Goal: Transaction & Acquisition: Download file/media

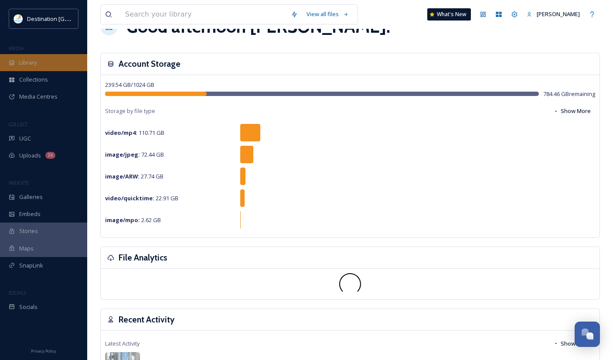
scroll to position [44, 0]
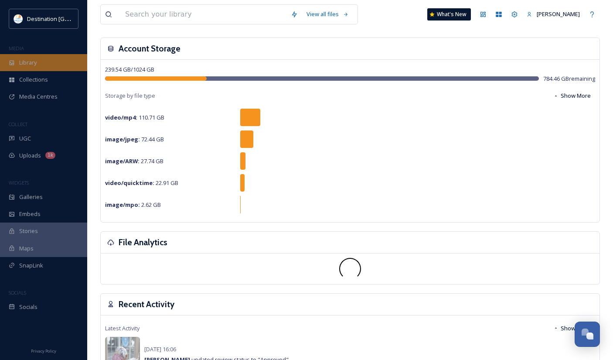
click at [35, 63] on span "Library" at bounding box center [27, 62] width 17 height 8
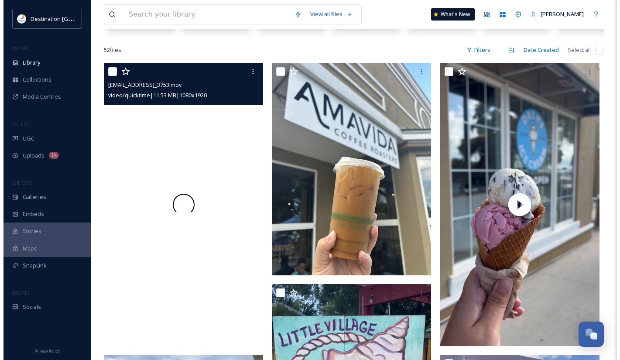
scroll to position [131, 0]
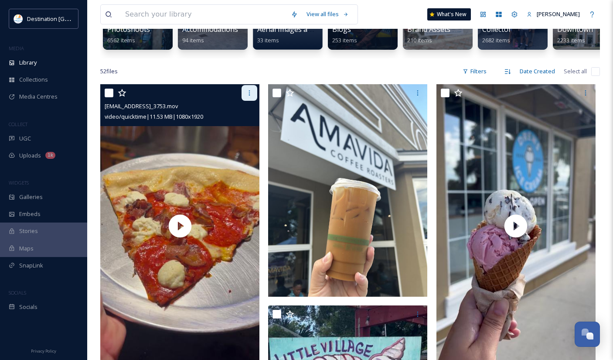
click at [245, 101] on div at bounding box center [250, 93] width 16 height 16
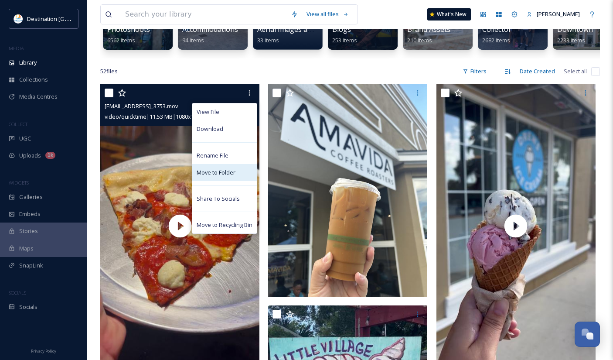
click at [225, 177] on span "Move to Folder" at bounding box center [216, 172] width 39 height 8
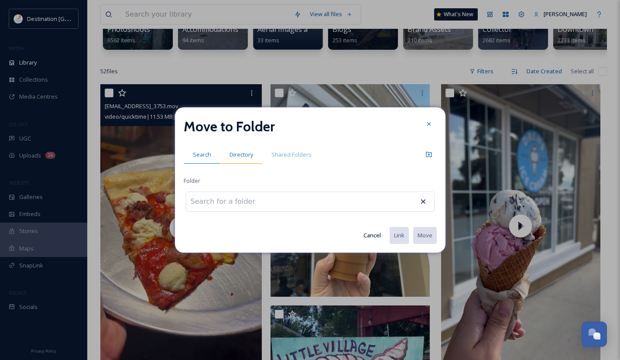
click at [243, 153] on span "Directory" at bounding box center [241, 154] width 24 height 8
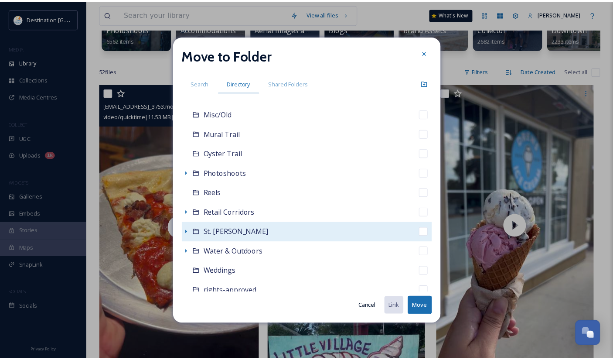
scroll to position [218, 0]
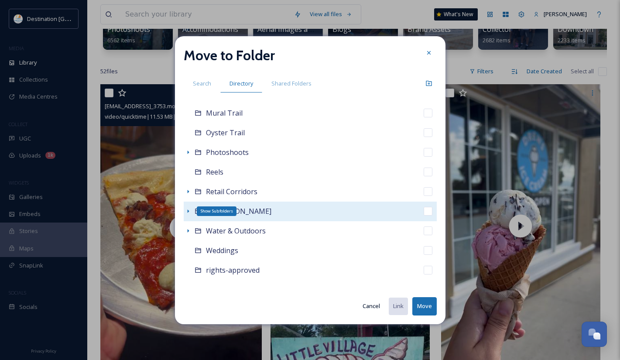
click at [189, 212] on icon at bounding box center [187, 211] width 7 height 7
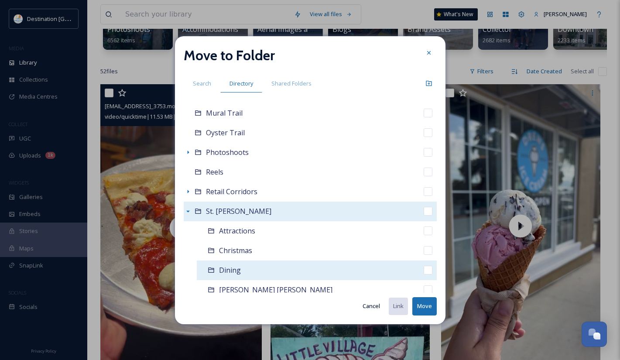
click at [228, 270] on span "Dining" at bounding box center [230, 270] width 22 height 10
checkbox input "false"
checkbox input "true"
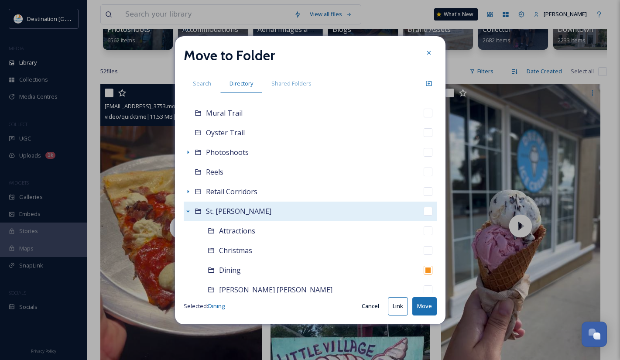
click at [424, 304] on button "Move" at bounding box center [424, 306] width 24 height 18
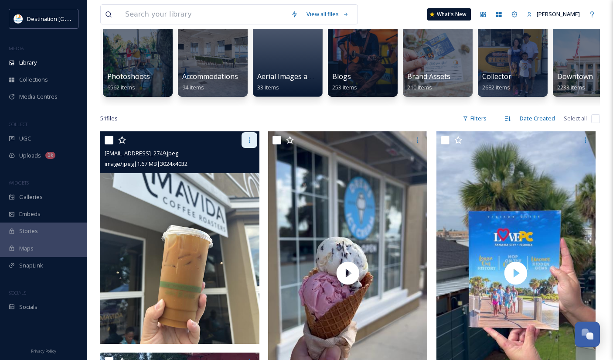
scroll to position [87, 0]
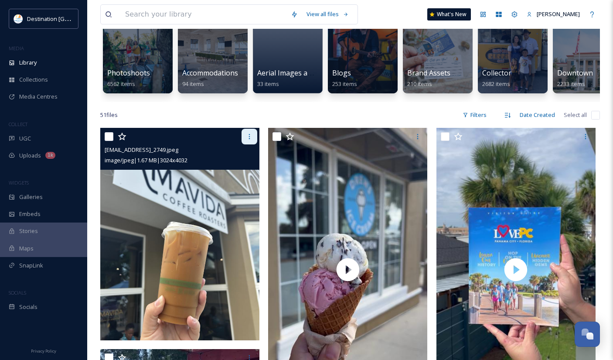
click at [249, 140] on icon at bounding box center [249, 136] width 7 height 7
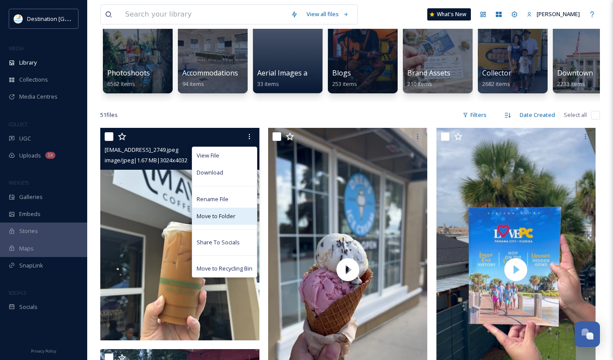
click at [221, 220] on span "Move to Folder" at bounding box center [216, 216] width 39 height 8
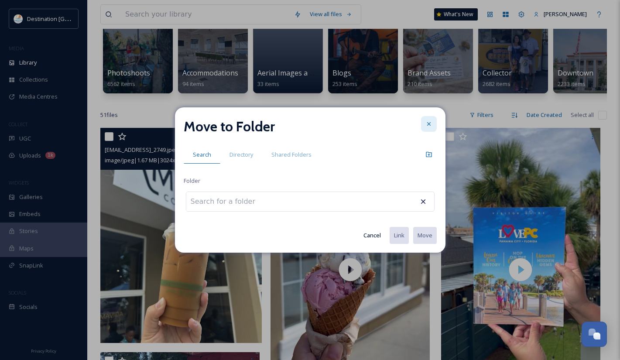
click at [435, 122] on div at bounding box center [429, 124] width 16 height 16
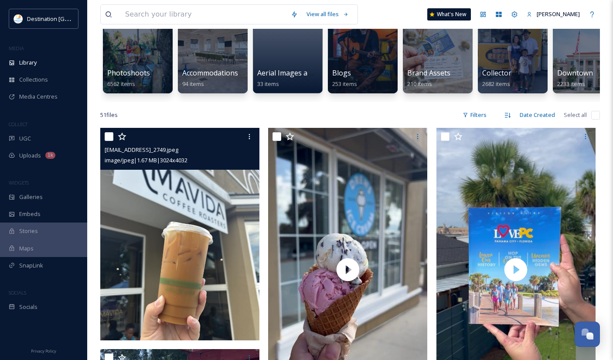
click at [107, 141] on input "checkbox" at bounding box center [109, 136] width 9 height 9
checkbox input "true"
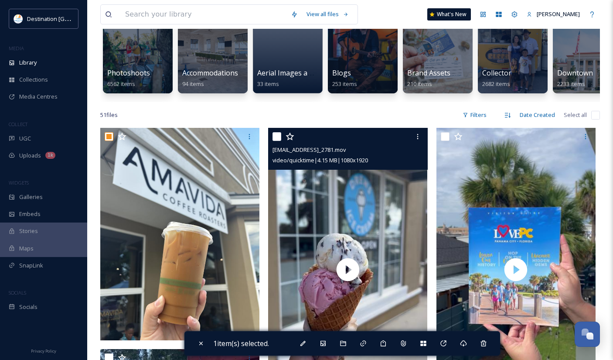
click at [276, 141] on input "checkbox" at bounding box center [276, 136] width 9 height 9
checkbox input "true"
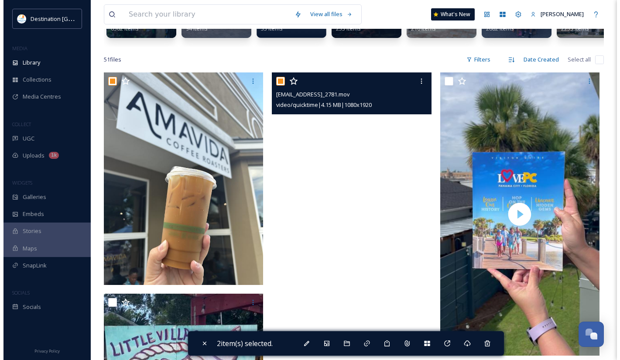
scroll to position [131, 0]
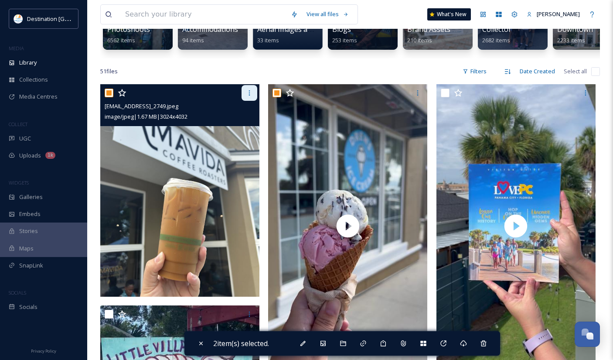
click at [255, 100] on div at bounding box center [250, 93] width 16 height 16
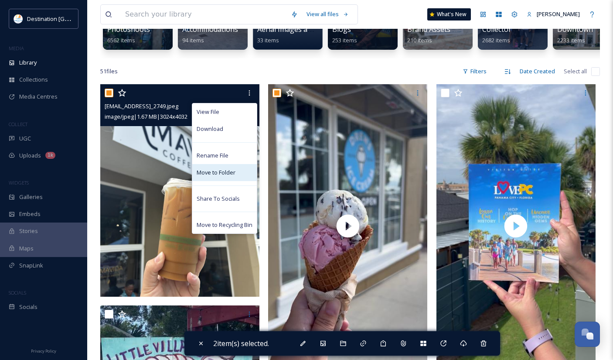
click at [225, 177] on span "Move to Folder" at bounding box center [216, 172] width 39 height 8
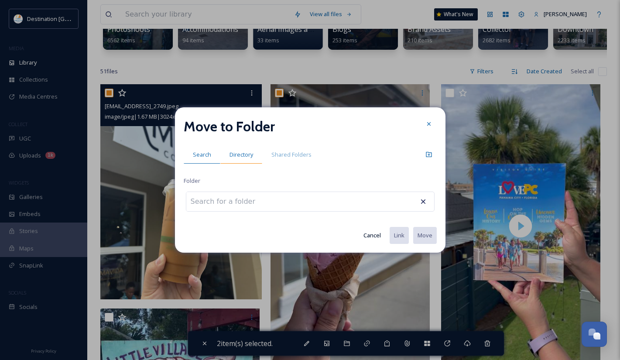
click at [236, 160] on div "Directory" at bounding box center [241, 155] width 42 height 18
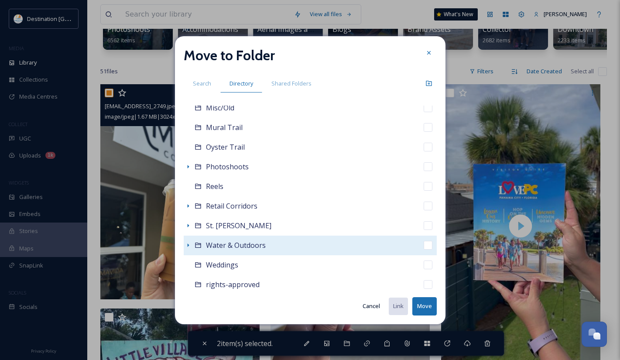
scroll to position [218, 0]
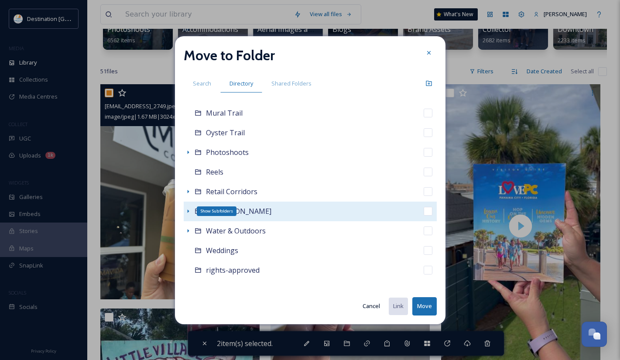
click at [185, 212] on icon at bounding box center [187, 211] width 7 height 7
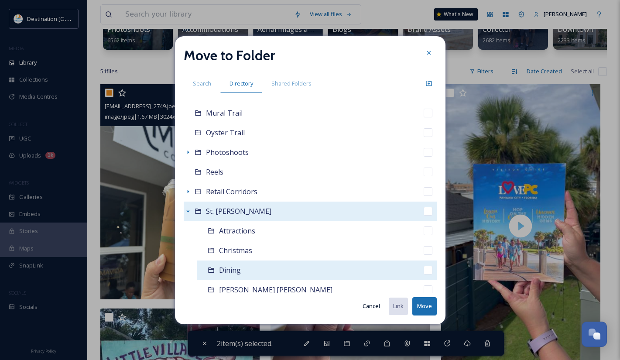
click at [235, 271] on span "Dining" at bounding box center [230, 270] width 22 height 10
checkbox input "false"
checkbox input "true"
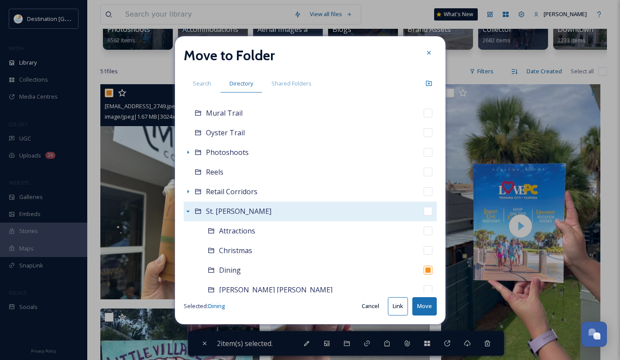
click at [426, 305] on button "Move" at bounding box center [424, 306] width 24 height 18
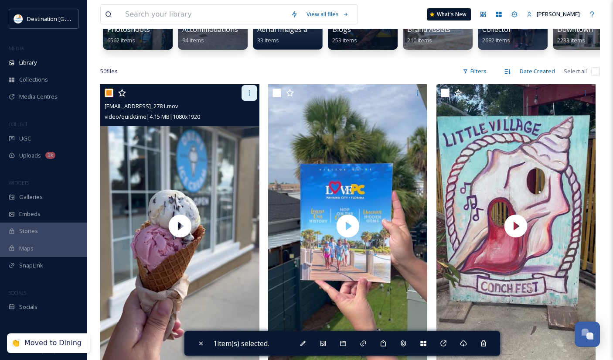
click at [250, 96] on icon at bounding box center [249, 92] width 7 height 7
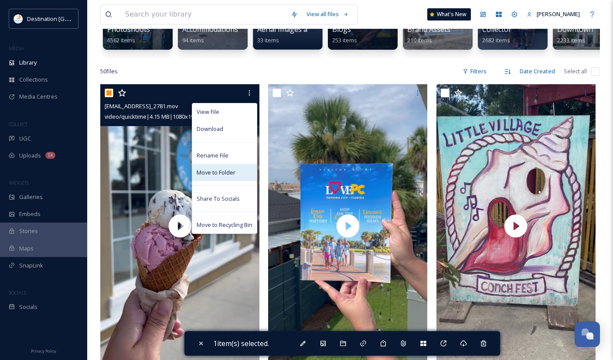
click at [223, 177] on span "Move to Folder" at bounding box center [216, 172] width 39 height 8
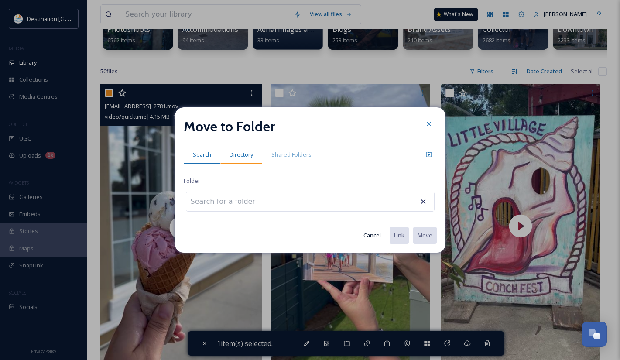
click at [250, 156] on span "Directory" at bounding box center [241, 154] width 24 height 8
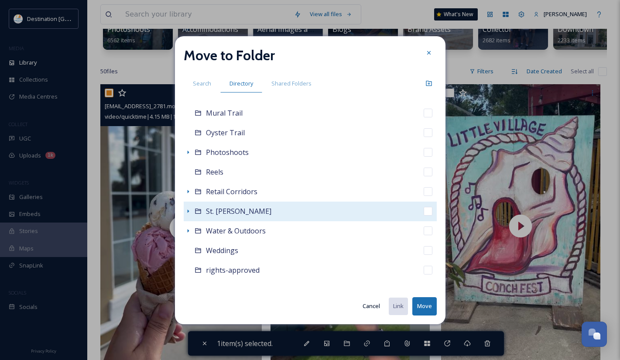
click at [192, 213] on div "St. [PERSON_NAME]" at bounding box center [310, 211] width 253 height 20
checkbox input "false"
click at [189, 210] on icon at bounding box center [187, 211] width 7 height 7
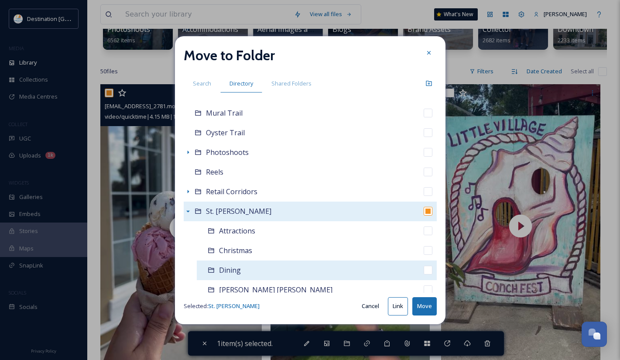
click at [237, 273] on span "Dining" at bounding box center [230, 270] width 22 height 10
checkbox input "false"
checkbox input "true"
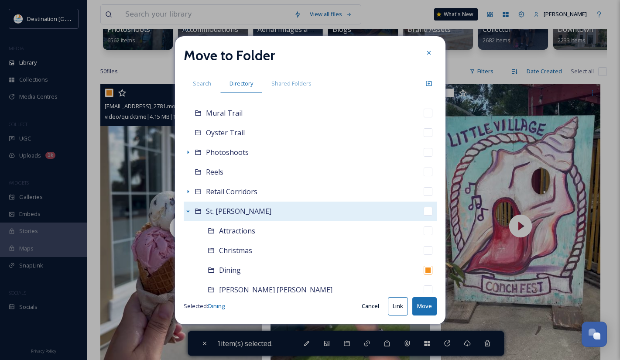
click at [423, 307] on button "Move" at bounding box center [424, 306] width 24 height 18
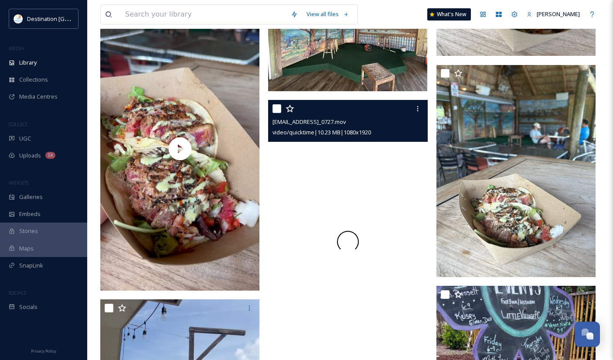
scroll to position [916, 0]
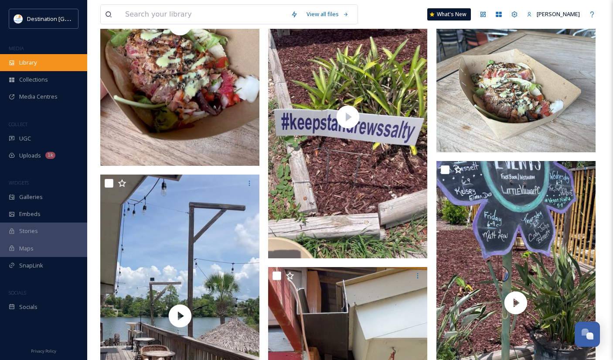
click at [20, 67] on span "Library" at bounding box center [27, 62] width 17 height 8
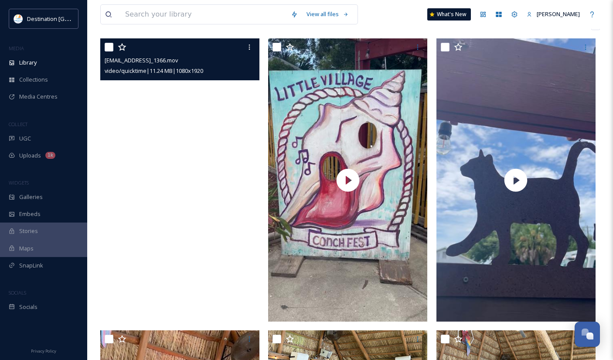
scroll to position [174, 0]
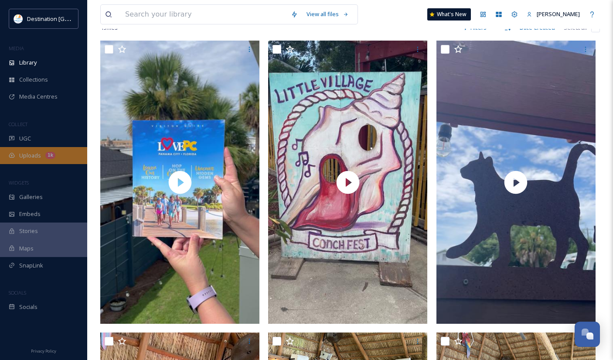
click at [20, 160] on div "Uploads 1k" at bounding box center [43, 155] width 87 height 17
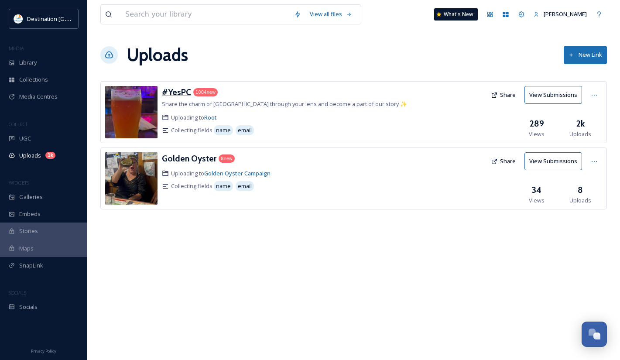
click at [178, 96] on h3 "#YesPC" at bounding box center [176, 92] width 29 height 10
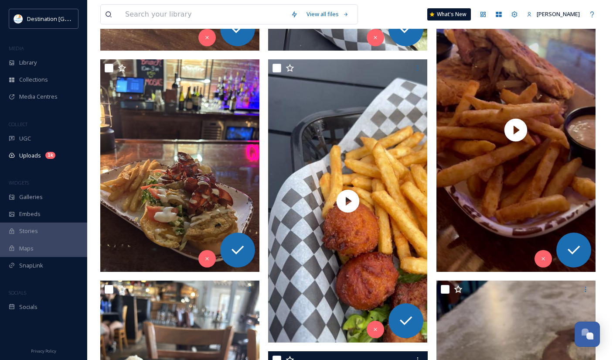
scroll to position [610, 0]
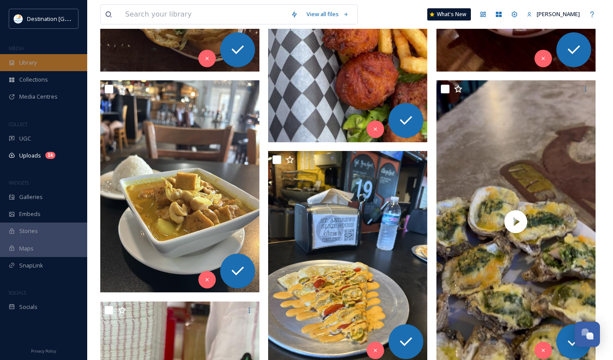
click at [17, 68] on div "Library" at bounding box center [43, 62] width 87 height 17
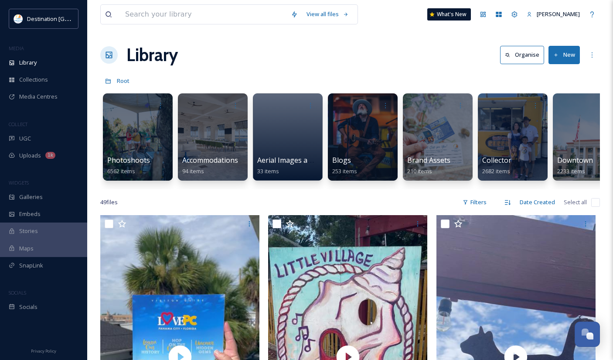
scroll to position [0, 95]
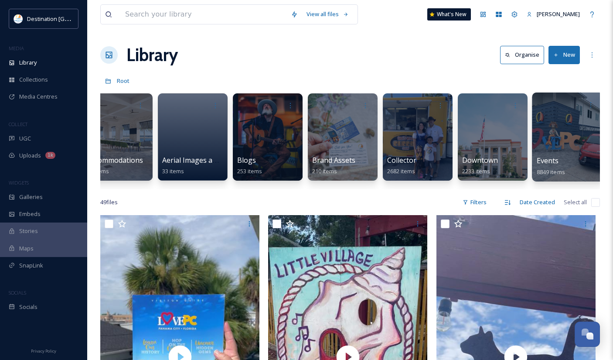
click at [572, 159] on div "Events 8849 items" at bounding box center [568, 166] width 62 height 22
click at [552, 126] on div at bounding box center [567, 136] width 71 height 89
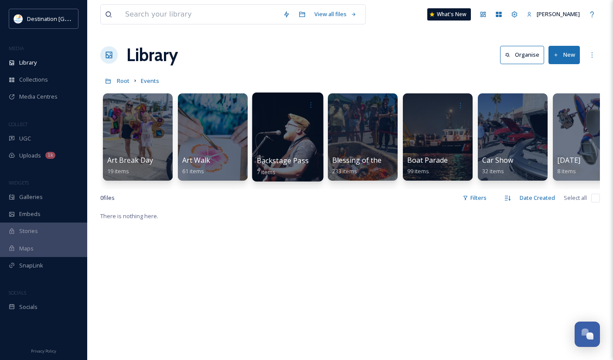
click at [276, 150] on div at bounding box center [287, 136] width 71 height 89
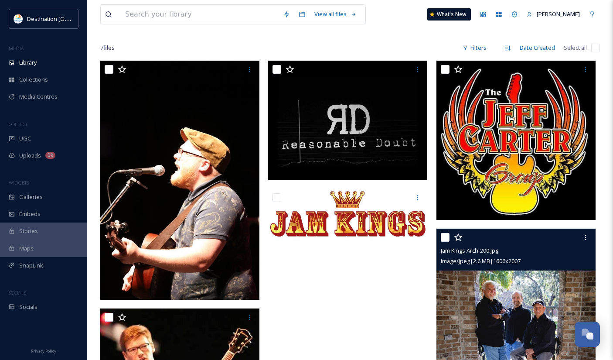
scroll to position [50, 0]
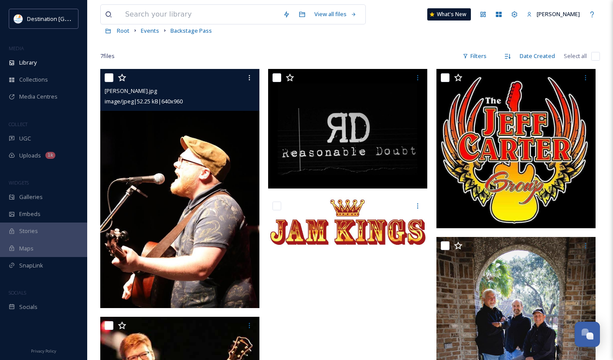
click at [184, 250] on img at bounding box center [179, 188] width 159 height 239
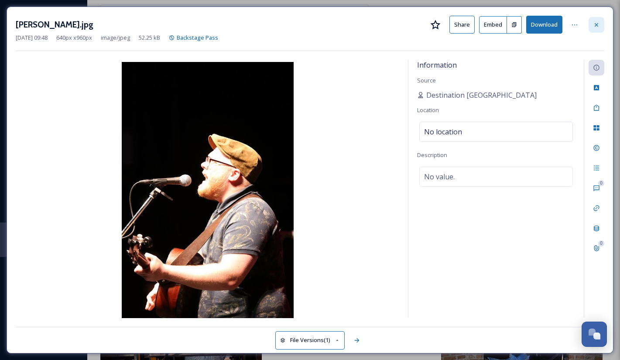
click at [595, 27] on icon at bounding box center [595, 24] width 7 height 7
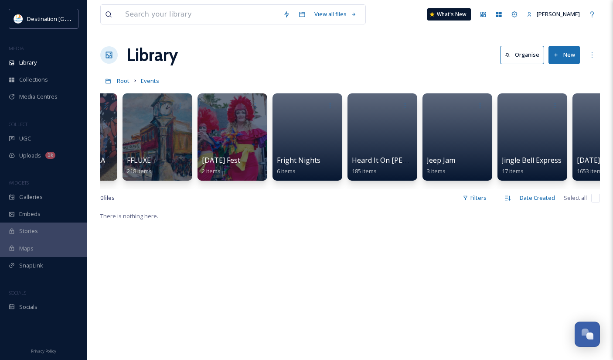
scroll to position [0, 900]
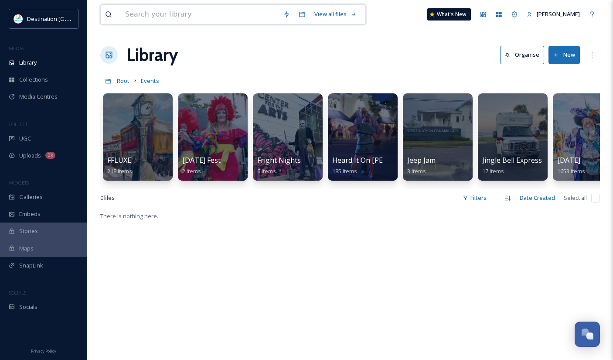
click at [146, 16] on input at bounding box center [200, 14] width 158 height 19
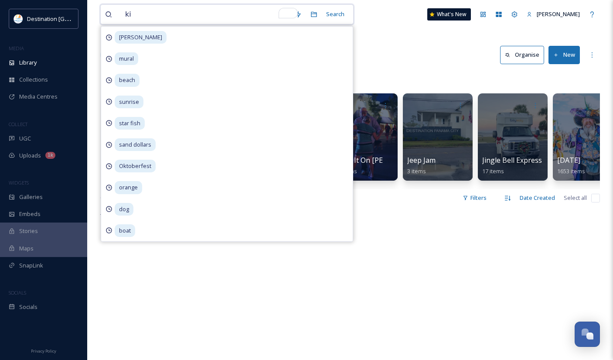
type input "kid"
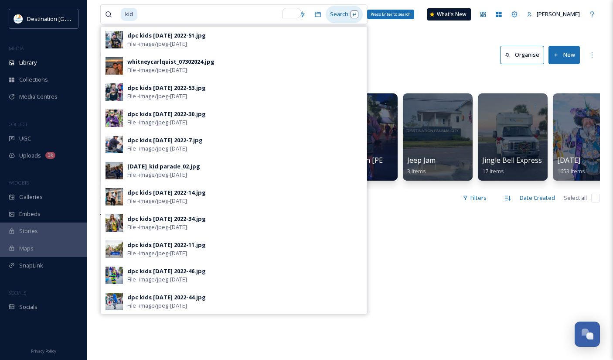
click at [351, 15] on div "Search Press Enter to search" at bounding box center [344, 14] width 37 height 17
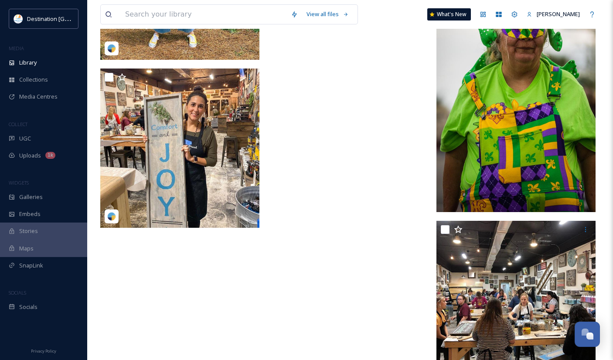
scroll to position [5476, 0]
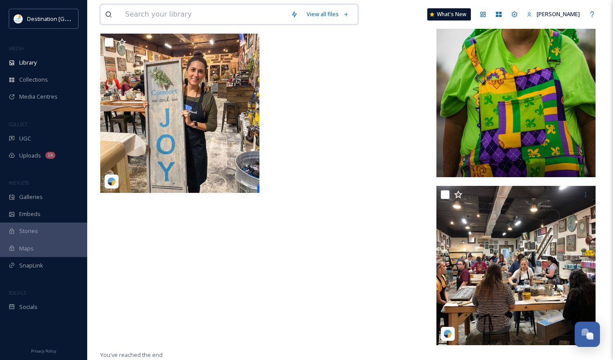
click at [154, 10] on input at bounding box center [204, 14] width 166 height 19
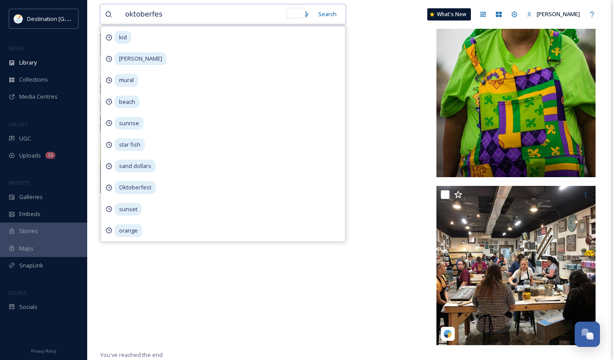
type input "oktoberfest"
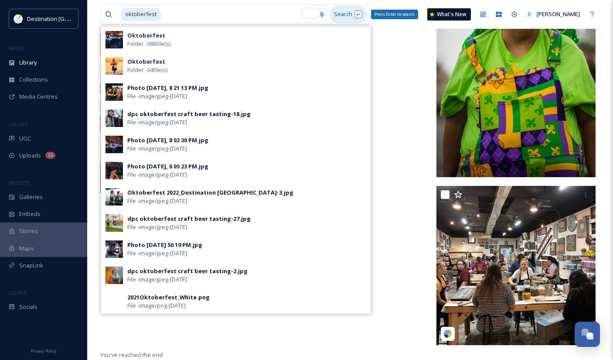
click at [358, 16] on div "Search Press Enter to search" at bounding box center [348, 14] width 37 height 17
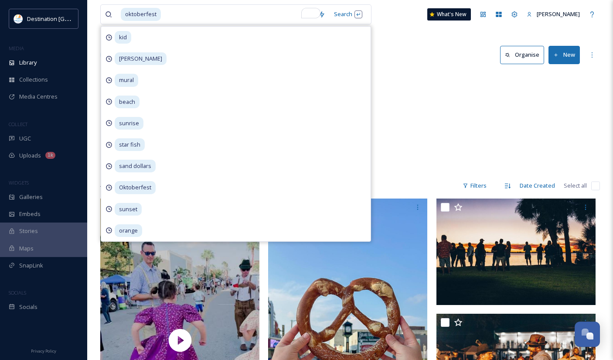
click at [439, 123] on div "Events Oktoberfest 386 items [PERSON_NAME] Oktoberfest 34 items" at bounding box center [350, 122] width 500 height 100
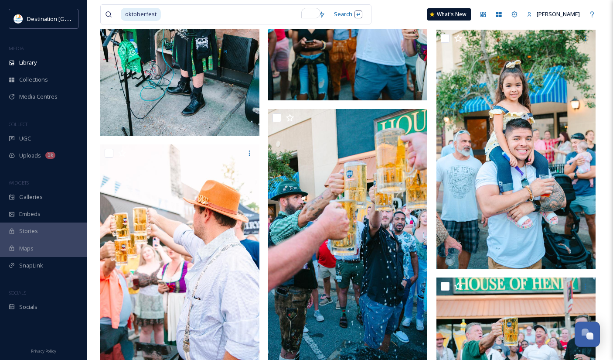
scroll to position [5014, 0]
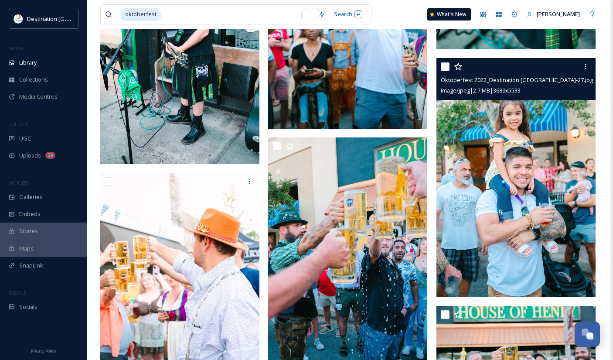
click at [513, 215] on img at bounding box center [515, 177] width 159 height 239
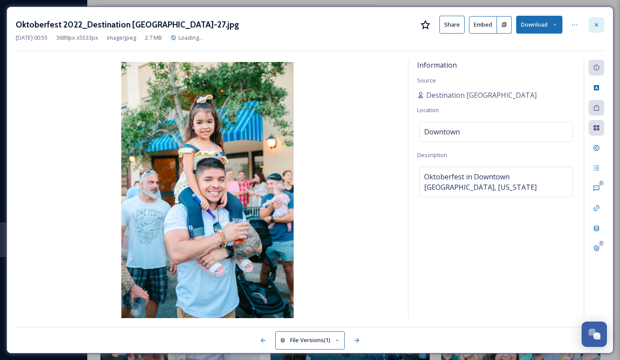
click at [597, 30] on div at bounding box center [596, 25] width 16 height 16
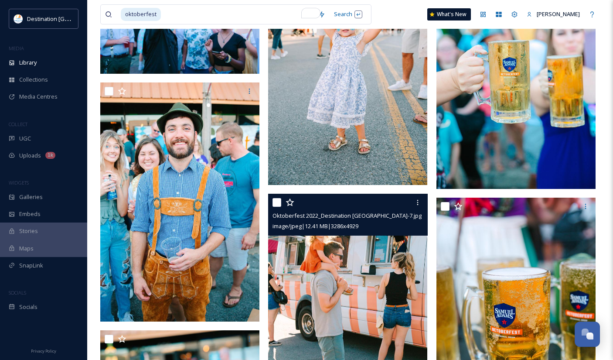
scroll to position [5668, 0]
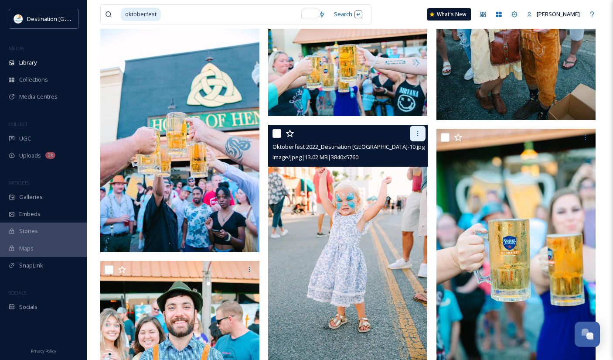
click at [411, 137] on div at bounding box center [418, 134] width 16 height 16
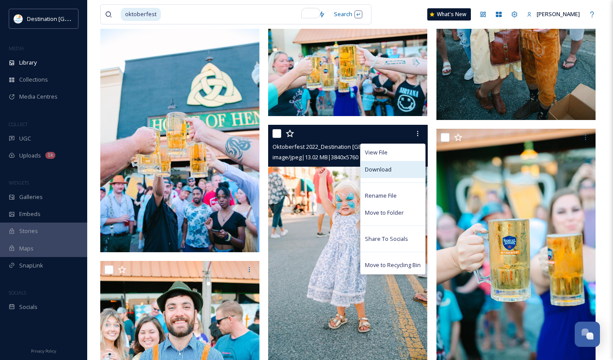
click at [378, 173] on span "Download" at bounding box center [378, 169] width 27 height 8
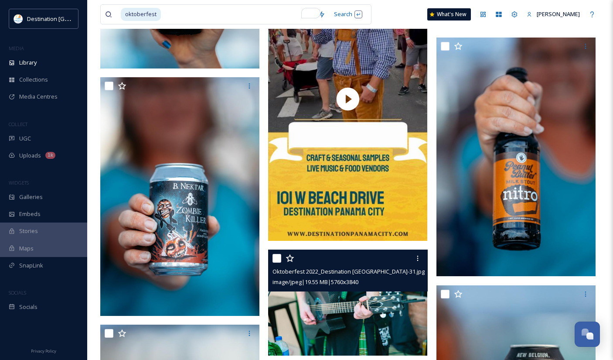
scroll to position [4011, 0]
